Goal: Find specific page/section: Find specific page/section

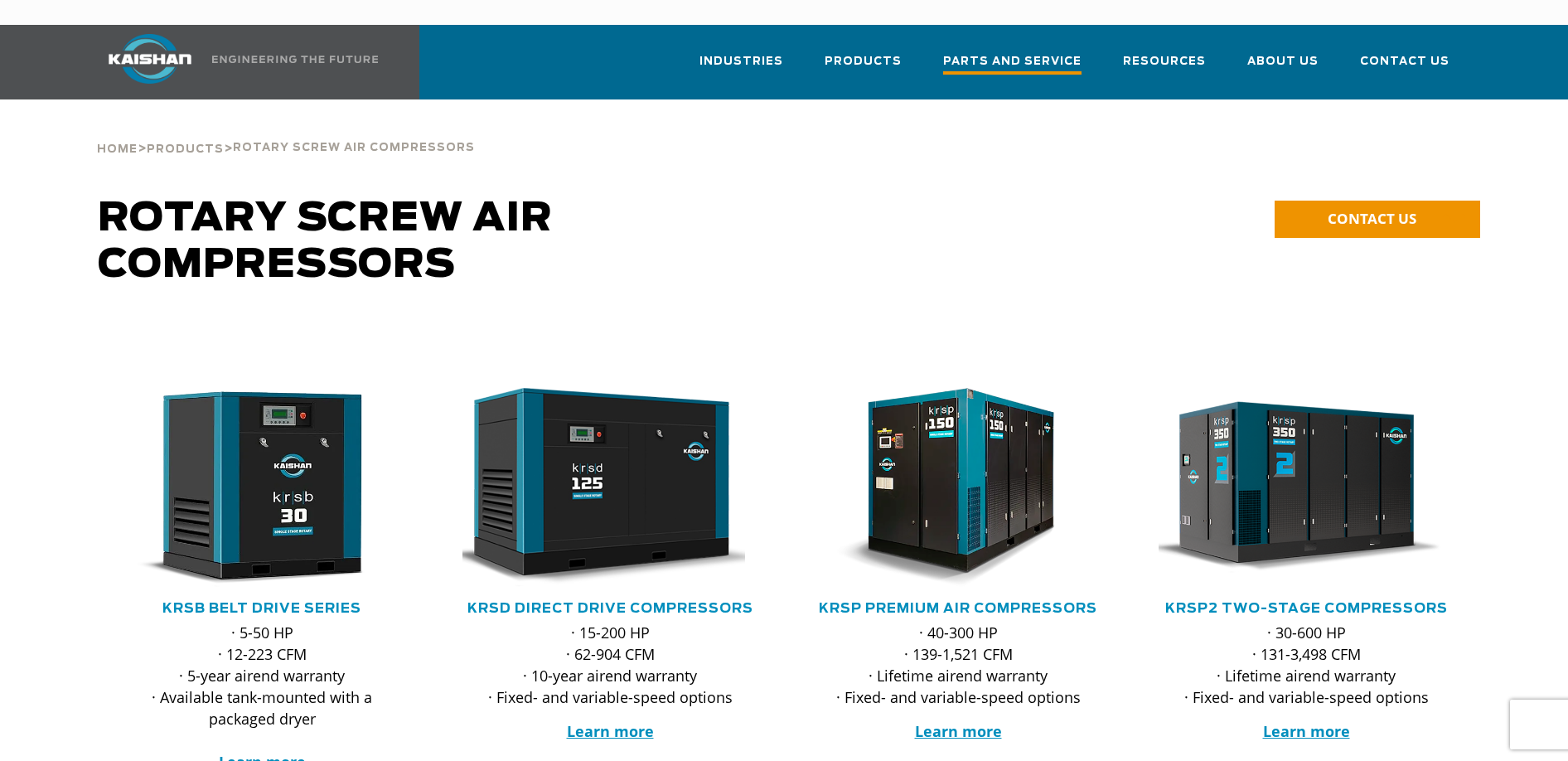
click at [1018, 52] on span "Parts and Service" at bounding box center [1012, 64] width 138 height 23
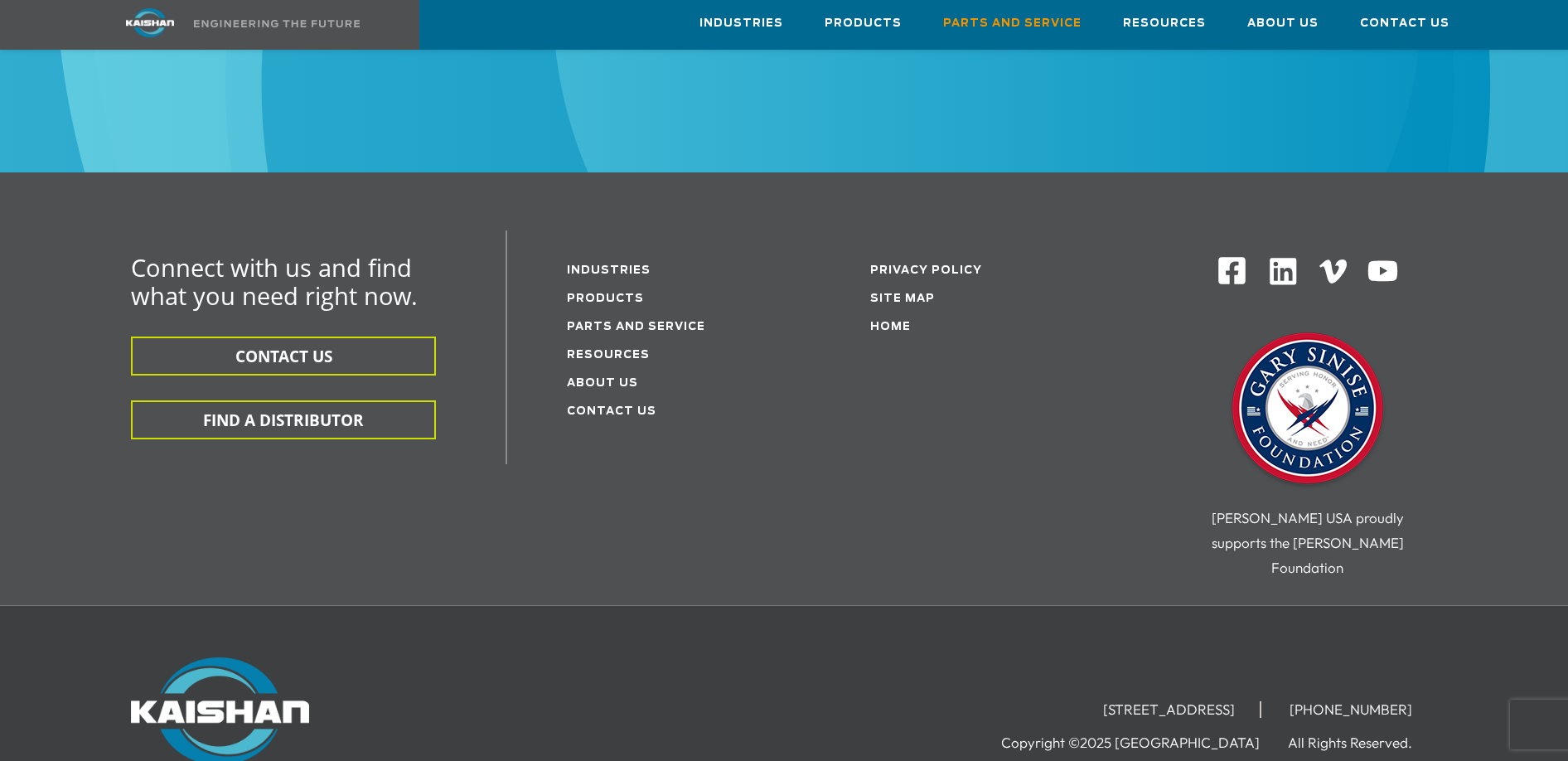
scroll to position [2157, 0]
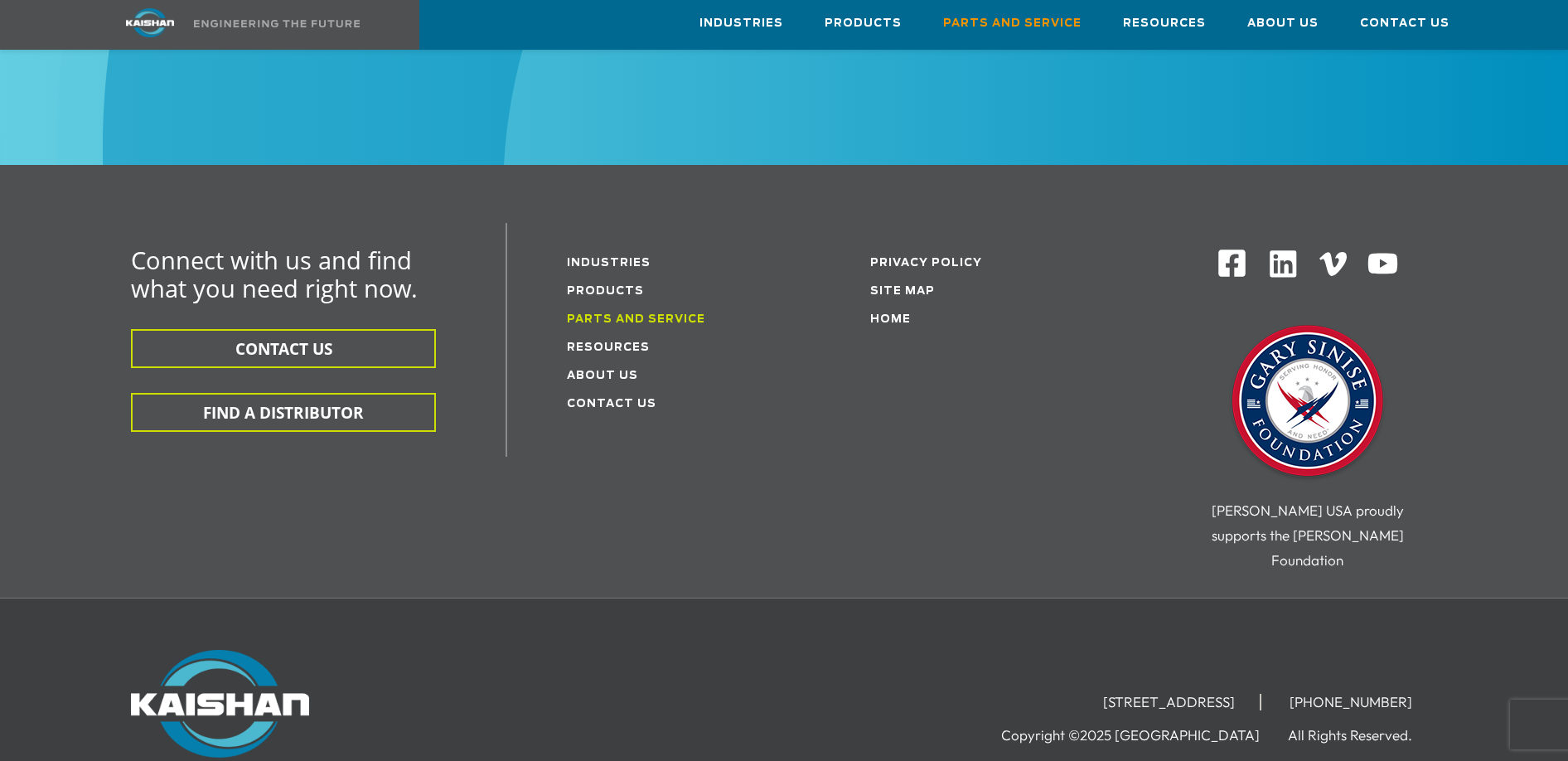
click at [589, 314] on link "Parts and service" at bounding box center [636, 320] width 138 height 10
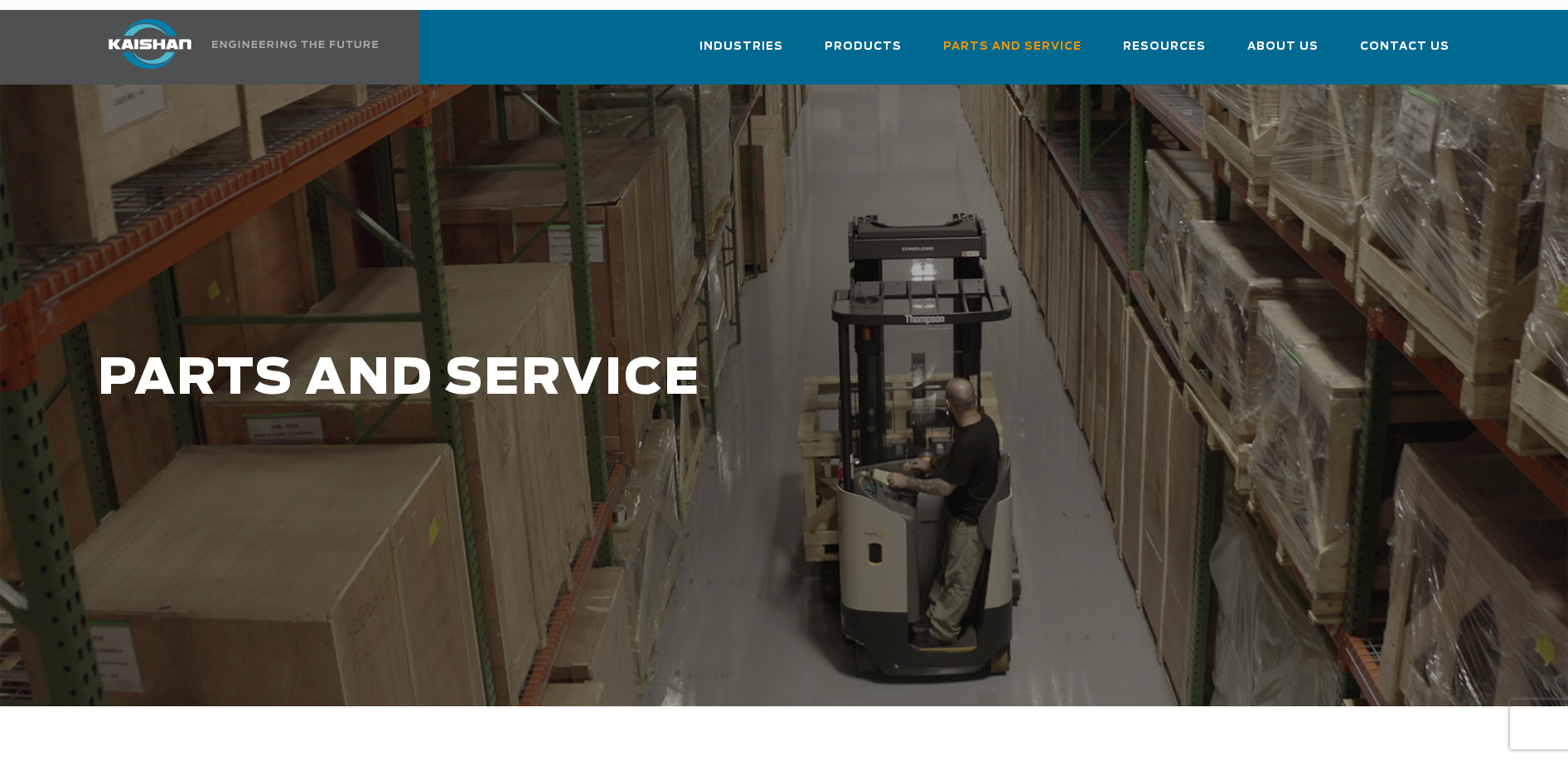
scroll to position [9, 0]
